Goal: Information Seeking & Learning: Learn about a topic

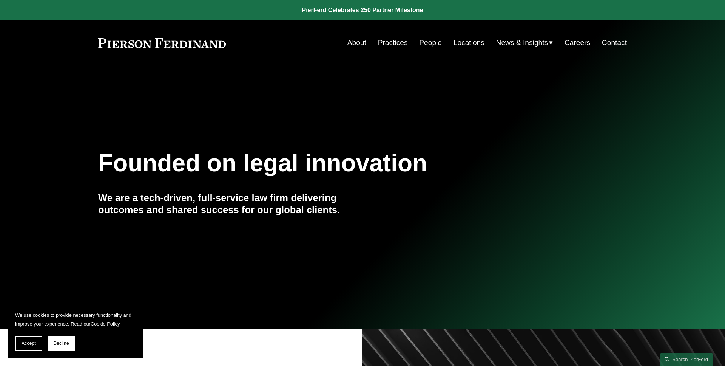
click at [32, 350] on section "We use cookies to provide necessary functionality and improve your experience. …" at bounding box center [76, 330] width 136 height 55
click at [32, 342] on span "Accept" at bounding box center [29, 342] width 14 height 5
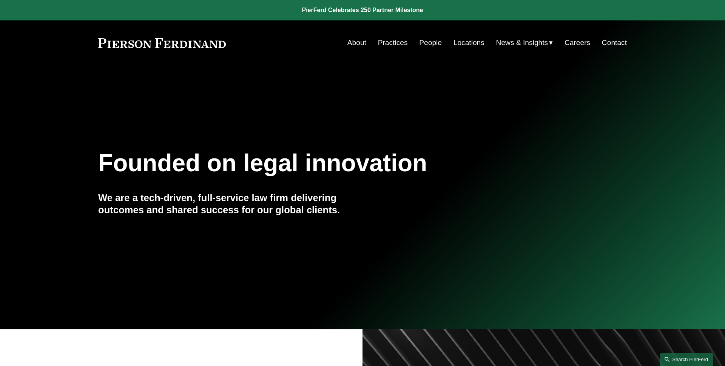
click at [693, 356] on link "Search this site" at bounding box center [686, 358] width 53 height 13
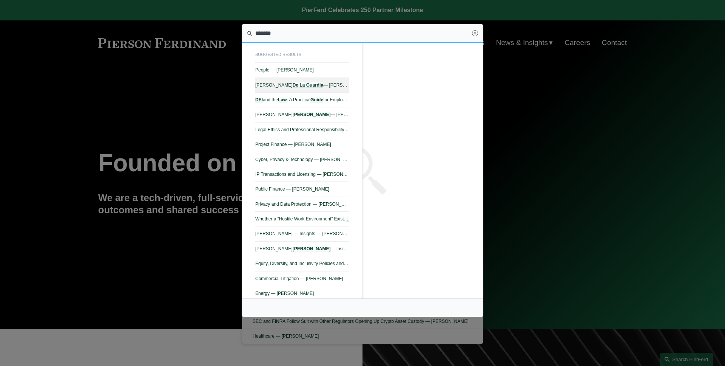
click at [338, 88] on link "Frances De La Guardia — Pierson Ferdinand LLP" at bounding box center [302, 85] width 94 height 15
type input "*******"
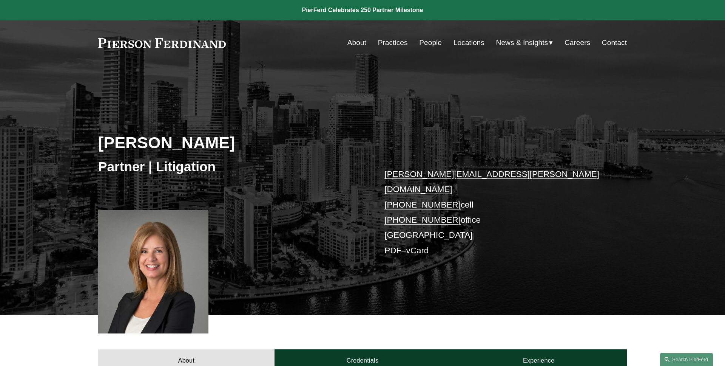
click at [253, 117] on div "Frances De La Guardia Partner | Litigation frances.delaguardia@pierferd.com +1.…" at bounding box center [362, 201] width 725 height 228
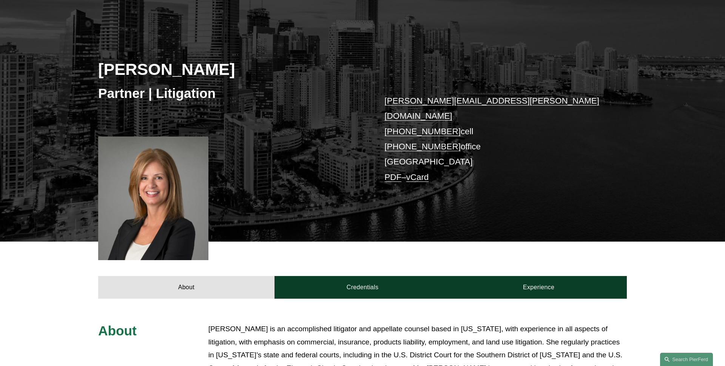
scroll to position [14, 0]
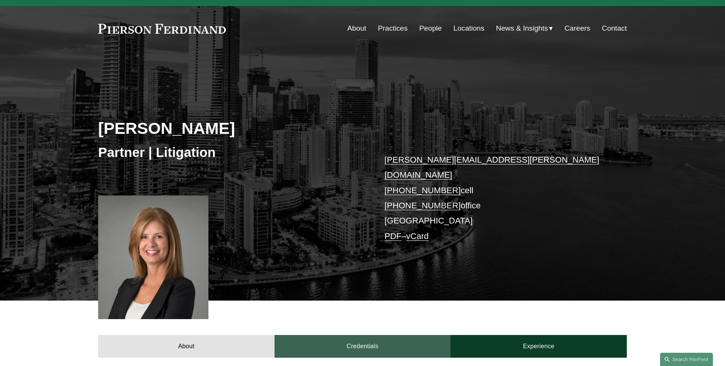
click at [378, 335] on link "Credentials" at bounding box center [363, 346] width 176 height 23
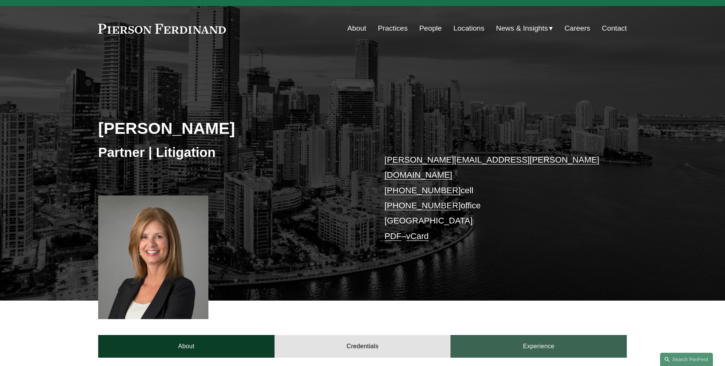
click at [538, 335] on link "Experience" at bounding box center [538, 346] width 176 height 23
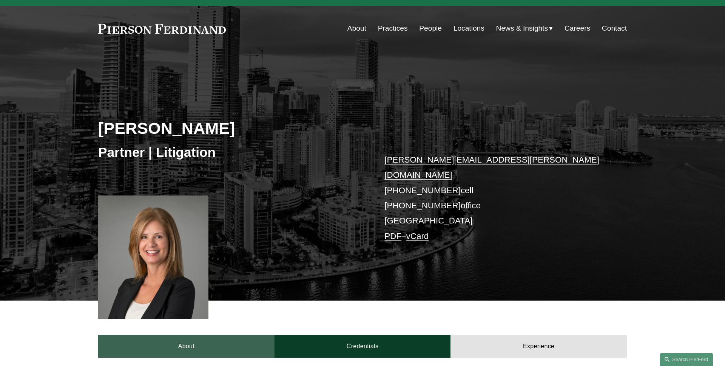
click at [217, 335] on link "About" at bounding box center [186, 346] width 176 height 23
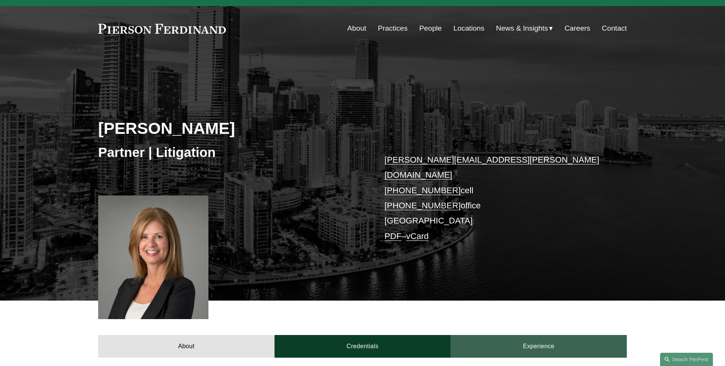
click at [492, 335] on link "Experience" at bounding box center [538, 346] width 176 height 23
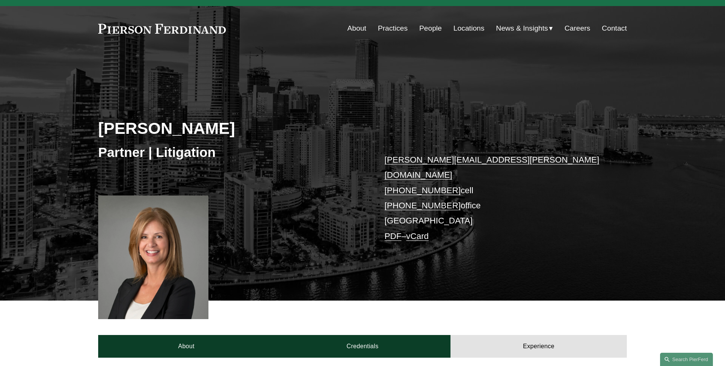
click at [179, 322] on div "About Credentials Experience" at bounding box center [362, 328] width 725 height 57
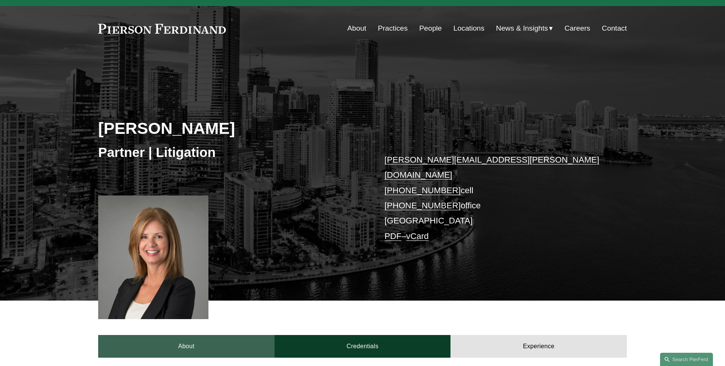
click at [183, 335] on link "About" at bounding box center [186, 346] width 176 height 23
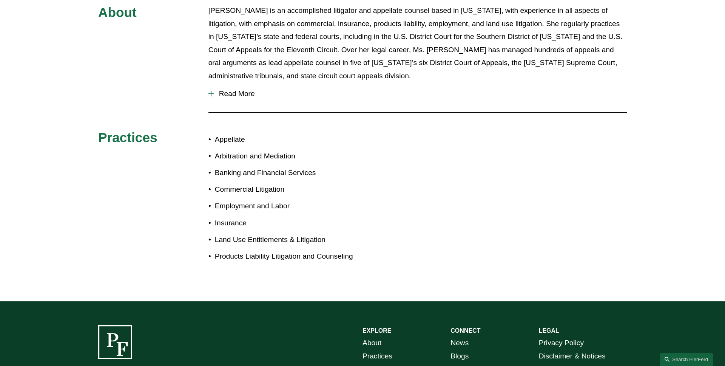
scroll to position [0, 0]
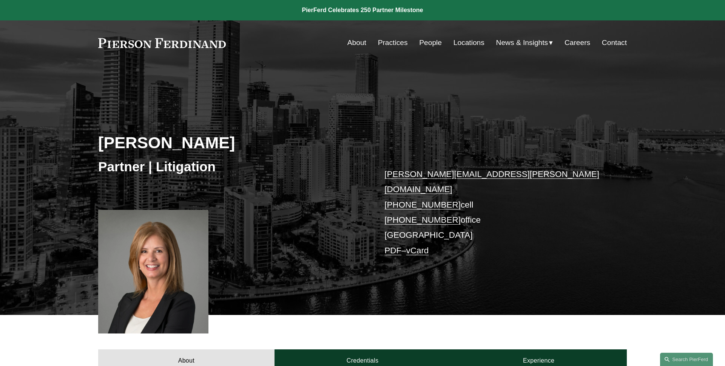
click at [205, 48] on div "About Practices People Locations News & Insights News" at bounding box center [362, 42] width 529 height 14
click at [204, 42] on link at bounding box center [162, 43] width 128 height 10
click at [270, 88] on div "Frances De La Guardia Partner | Litigation frances.delaguardia@pierferd.com +1.…" at bounding box center [362, 201] width 725 height 228
click at [239, 85] on div "Frances De La Guardia Partner | Litigation frances.delaguardia@pierferd.com +1.…" at bounding box center [362, 190] width 725 height 250
